Goal: Find specific page/section: Find specific page/section

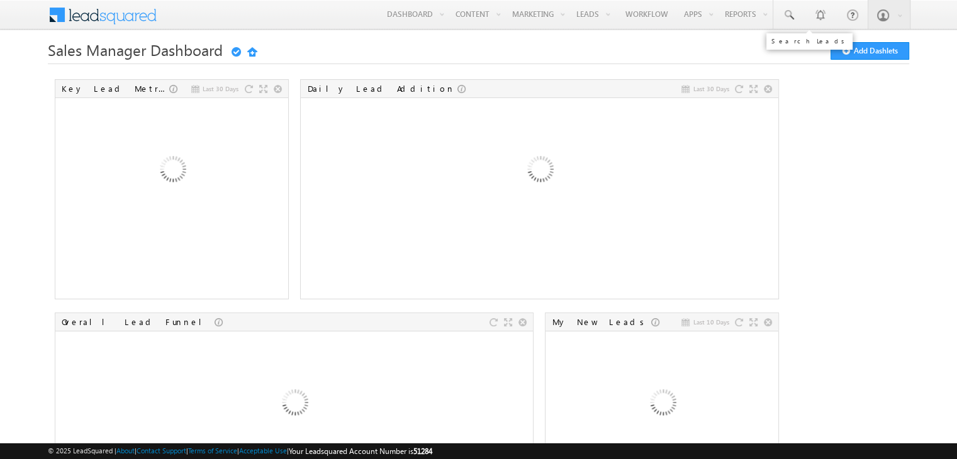
click at [786, 16] on span at bounding box center [788, 15] width 13 height 13
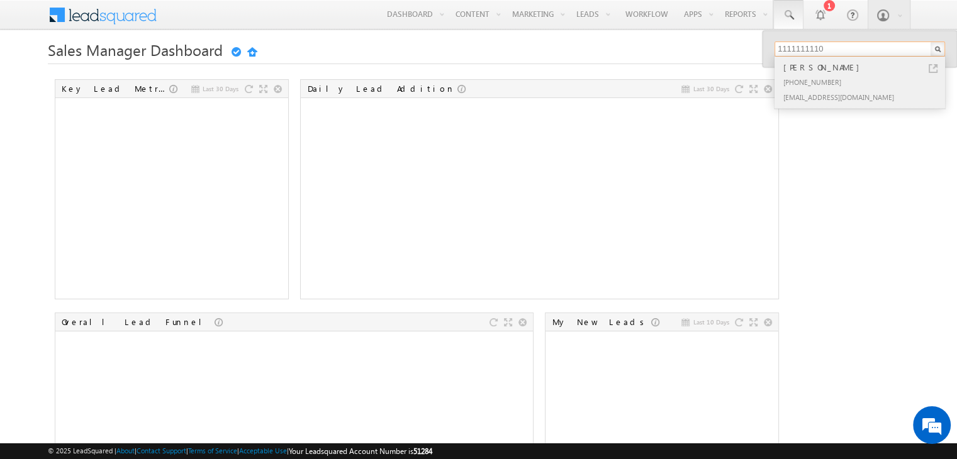
type input "1111111110"
click at [809, 84] on div "[PHONE_NUMBER]" at bounding box center [865, 81] width 169 height 15
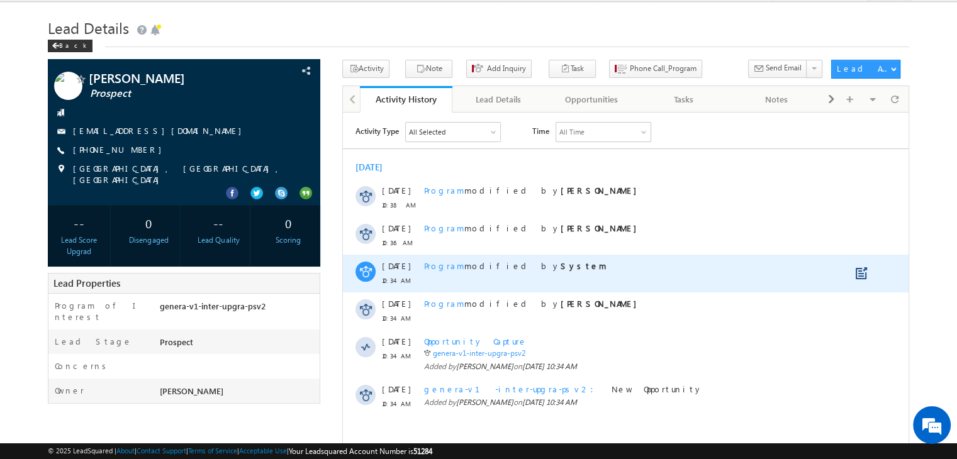
scroll to position [28, 0]
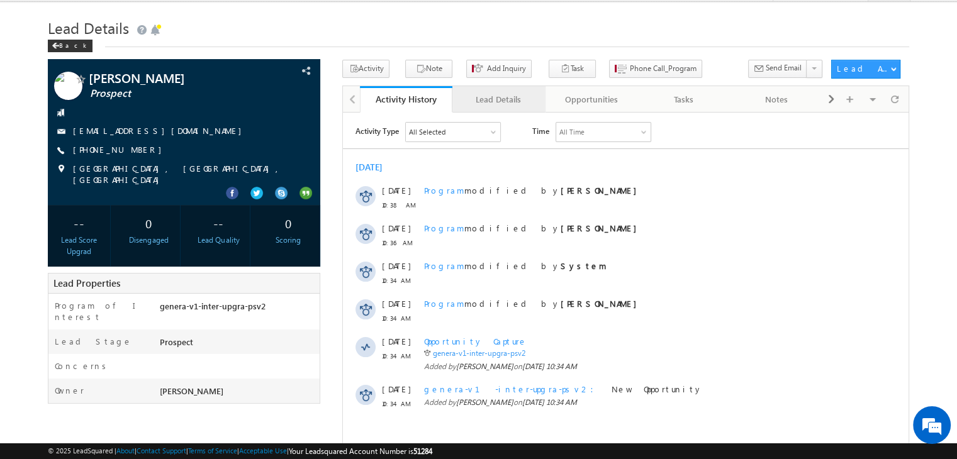
click at [492, 105] on div "Lead Details" at bounding box center [497, 99] width 71 height 15
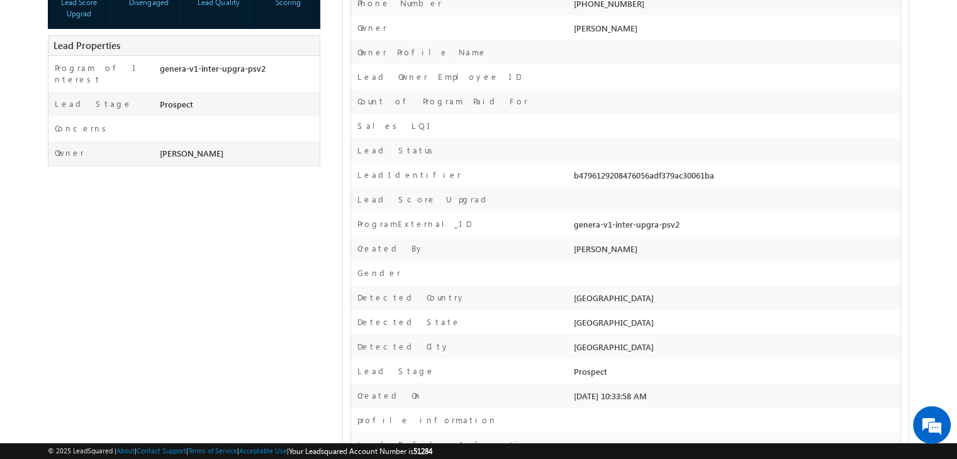
scroll to position [0, 0]
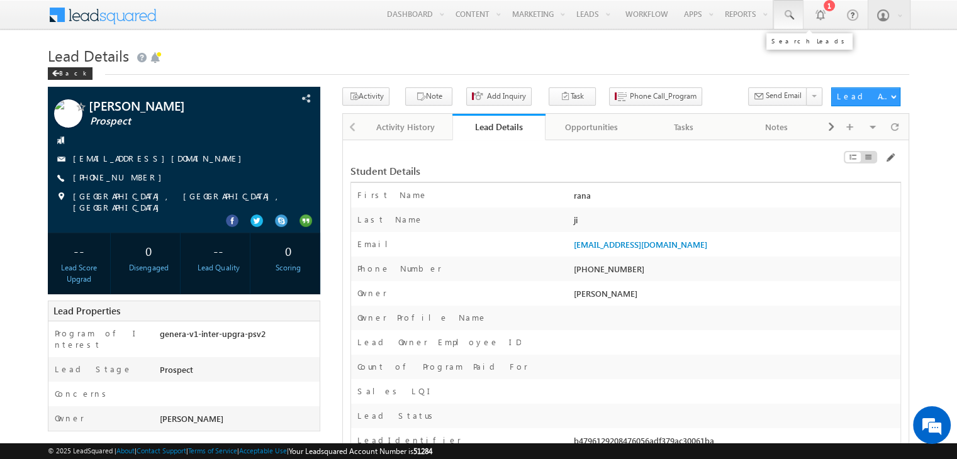
click at [793, 11] on span at bounding box center [788, 15] width 13 height 13
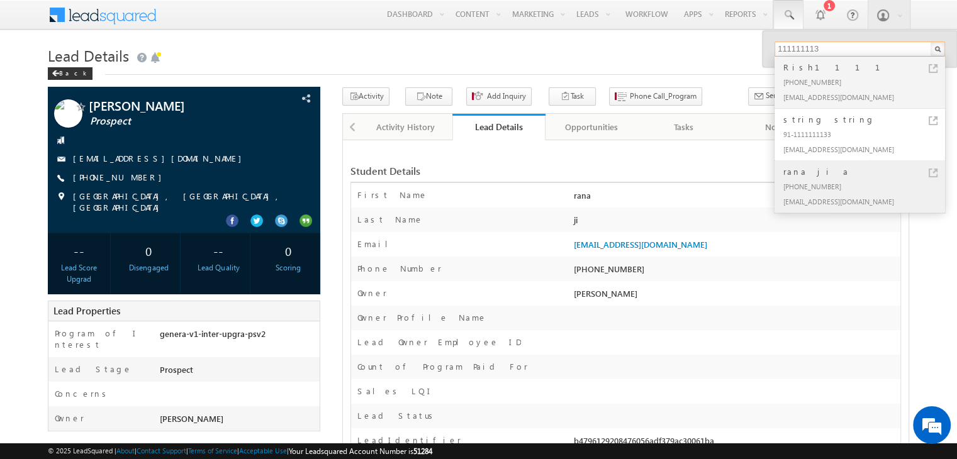
type input "111111113"
click at [810, 188] on div "[PHONE_NUMBER]" at bounding box center [865, 186] width 169 height 15
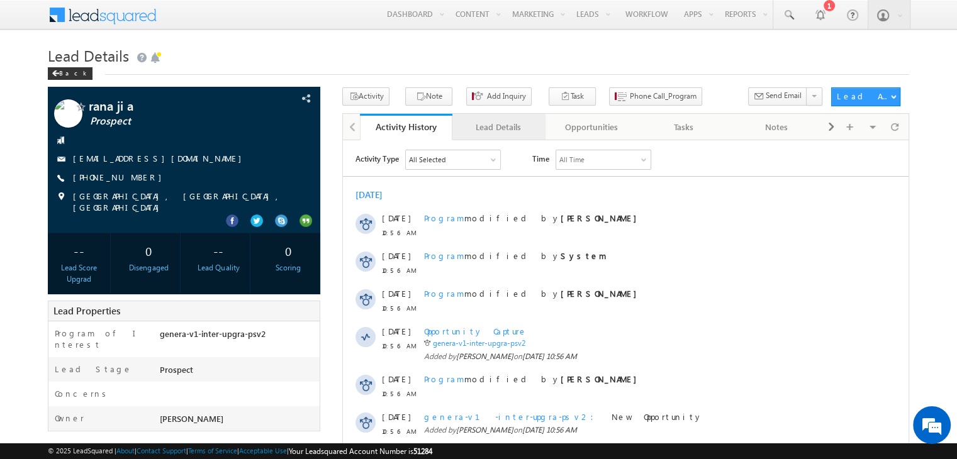
click at [498, 129] on div "Lead Details" at bounding box center [497, 127] width 71 height 15
